Goal: Information Seeking & Learning: Learn about a topic

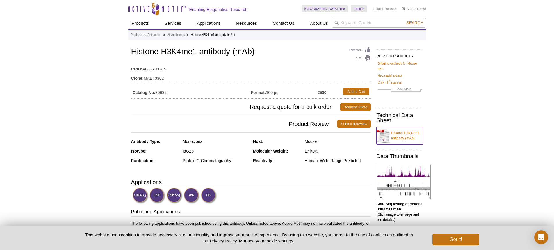
click at [397, 137] on link "Histone H3K4me1 antibody (mAb)" at bounding box center [400, 135] width 47 height 17
drag, startPoint x: 132, startPoint y: 50, endPoint x: 199, endPoint y: 51, distance: 66.3
click at [199, 51] on h1 "Histone H3K4me1 antibody (mAb)" at bounding box center [251, 52] width 240 height 10
copy h1 "Histone H3K4me1"
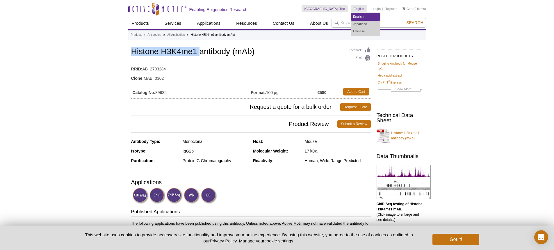
click at [360, 19] on link "English" at bounding box center [365, 16] width 29 height 7
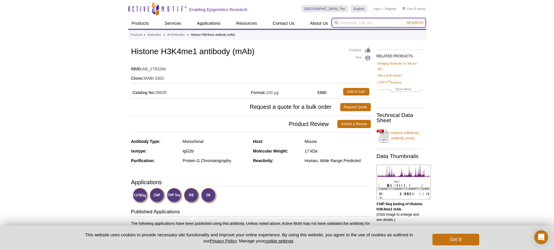
click at [346, 22] on input "search" at bounding box center [379, 23] width 95 height 10
paste input "Histone H3K4me1"
type input "Histone H3K4me1"
click at [405, 20] on button "Search" at bounding box center [415, 22] width 20 height 5
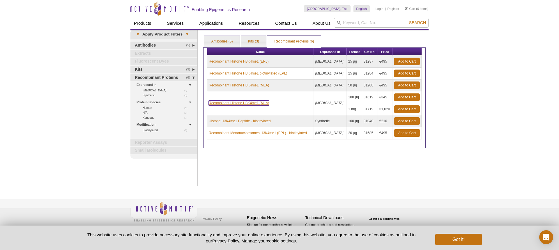
click at [251, 100] on link "Recombinant Histone H3K4me1 (MLA)" at bounding box center [239, 102] width 60 height 5
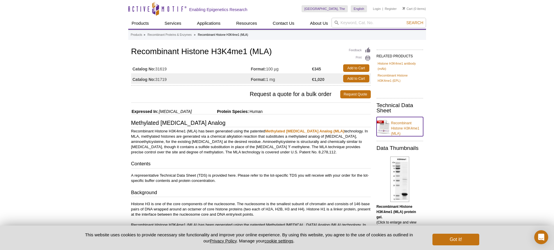
click at [395, 125] on link "Recombinant Histone H3K4me1 (MLA)" at bounding box center [400, 126] width 47 height 19
